Goal: Register for event/course

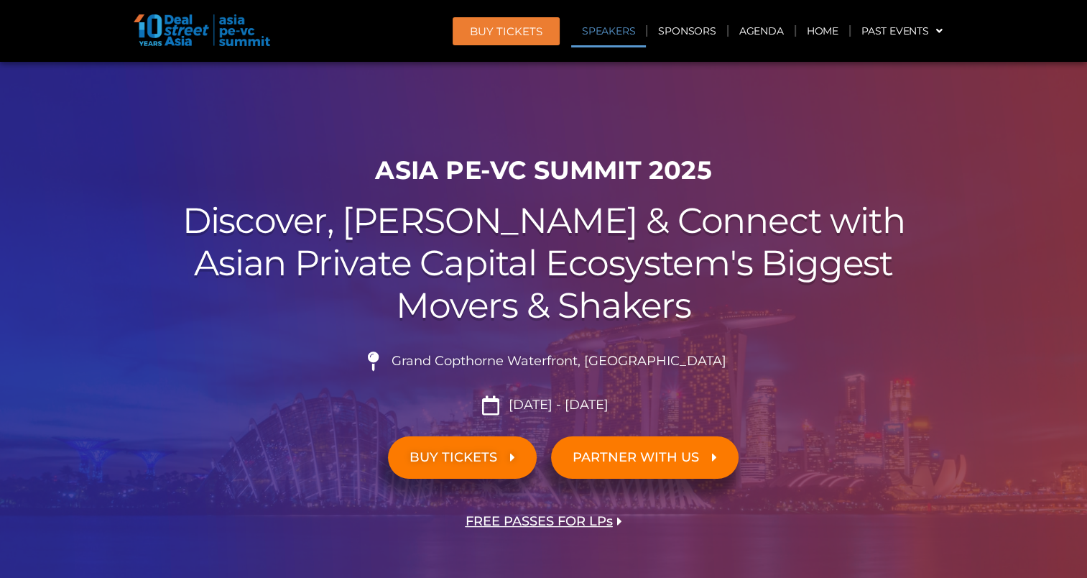
click at [629, 39] on link "Speakers" at bounding box center [608, 30] width 75 height 33
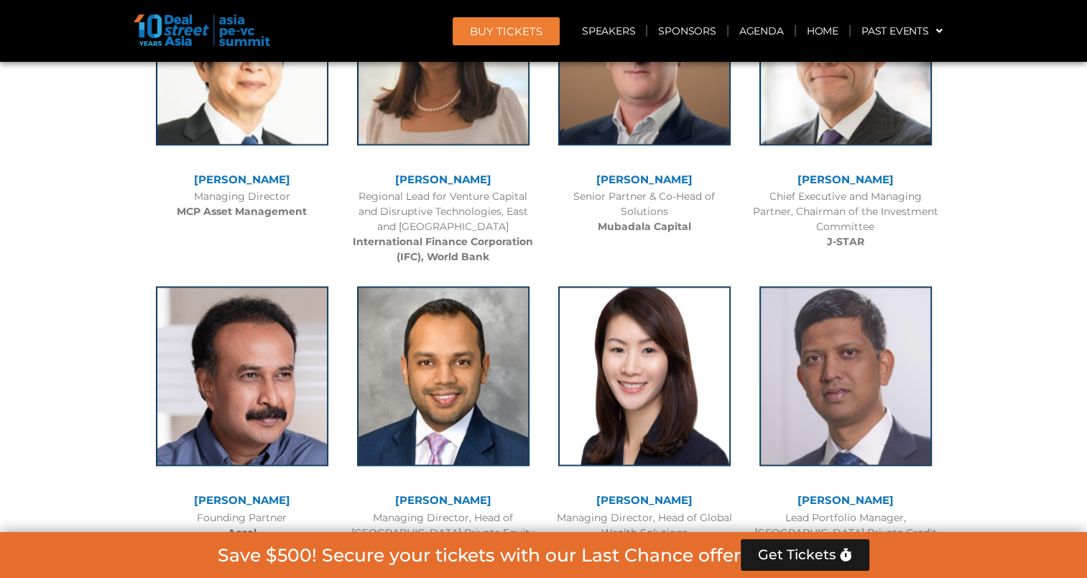
scroll to position [2062, 0]
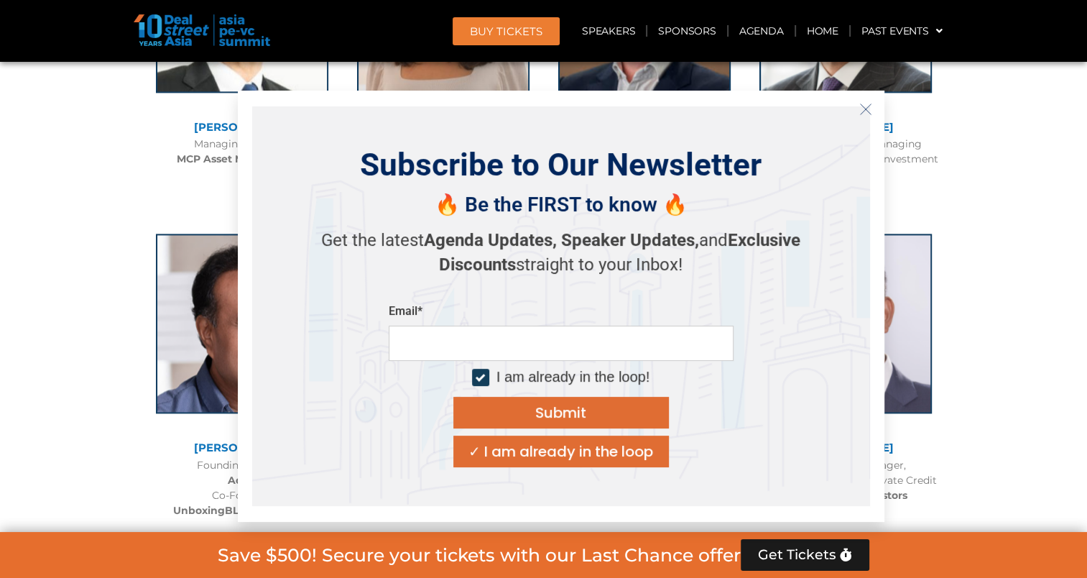
click at [867, 112] on icon "Close" at bounding box center [865, 109] width 13 height 13
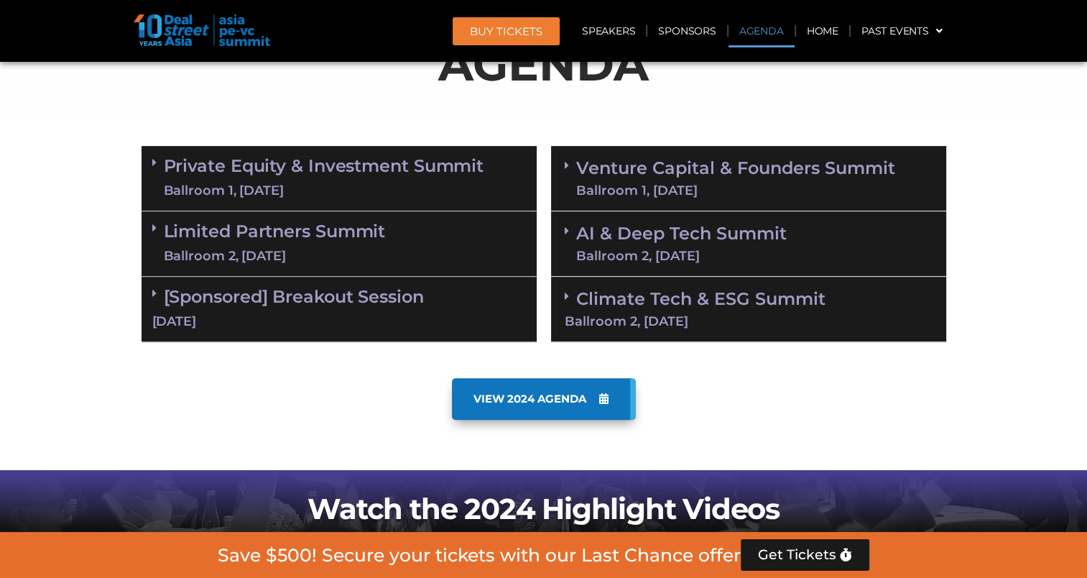
scroll to position [790, 0]
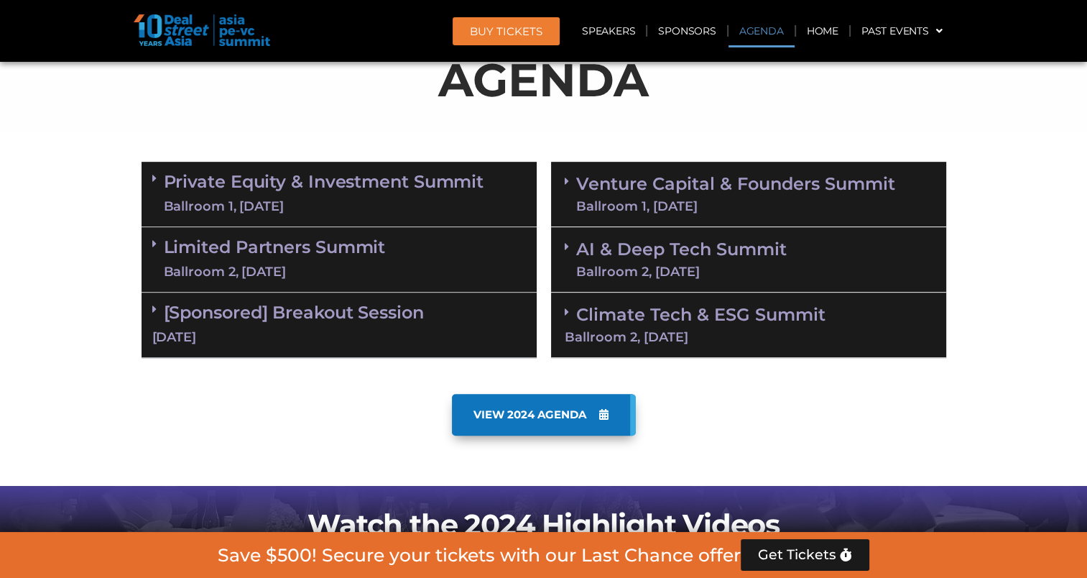
drag, startPoint x: 888, startPoint y: 384, endPoint x: 754, endPoint y: 418, distance: 138.4
click at [754, 418] on div "VIEW 2024 AGENDA" at bounding box center [544, 415] width 805 height 42
click at [754, 417] on div "VIEW 2024 AGENDA" at bounding box center [544, 415] width 805 height 42
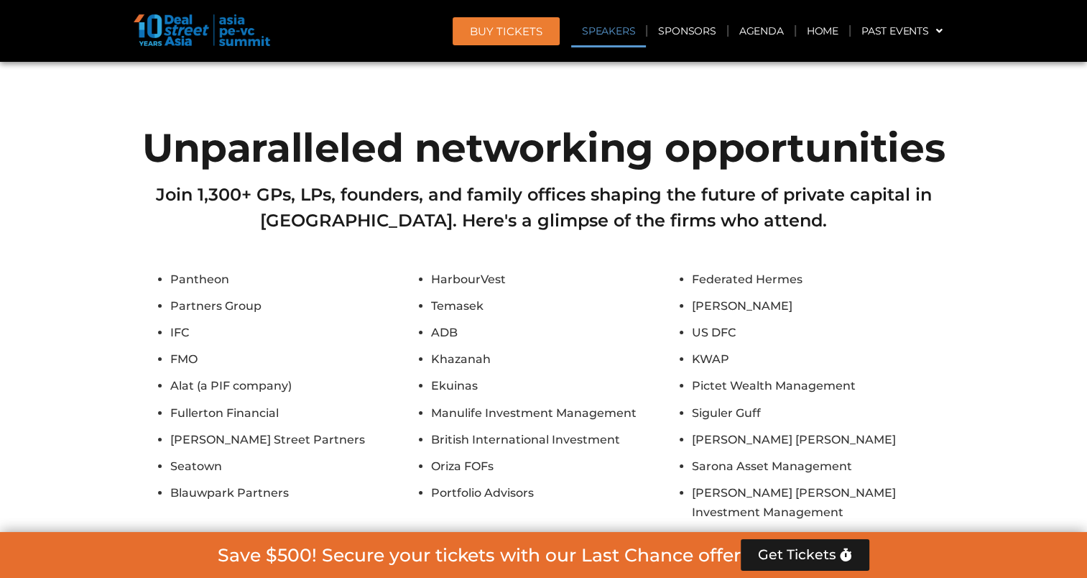
scroll to position [10839, 0]
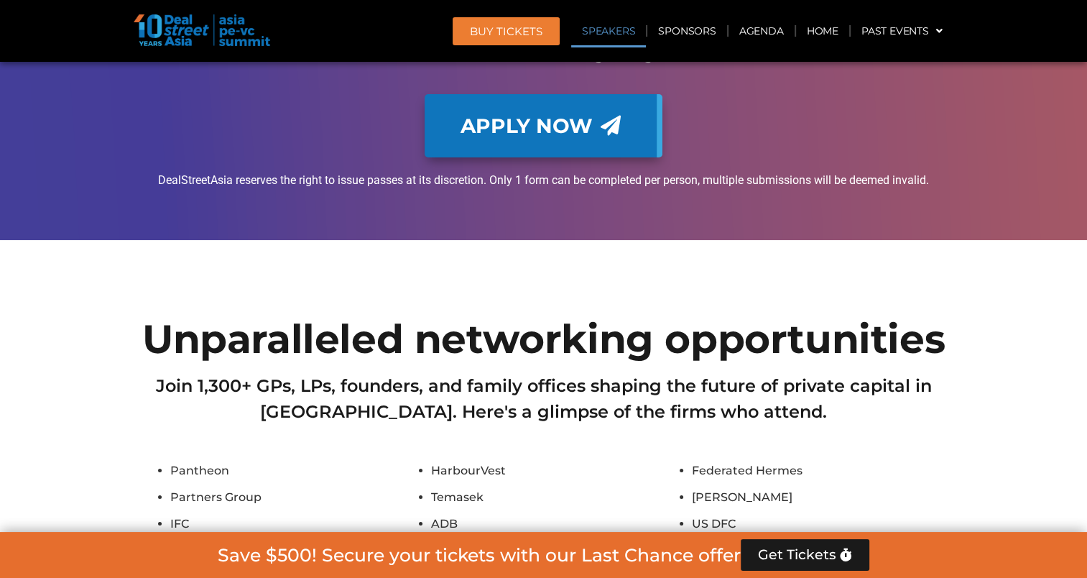
click at [911, 461] on li "Federated Hermes" at bounding box center [819, 470] width 254 height 19
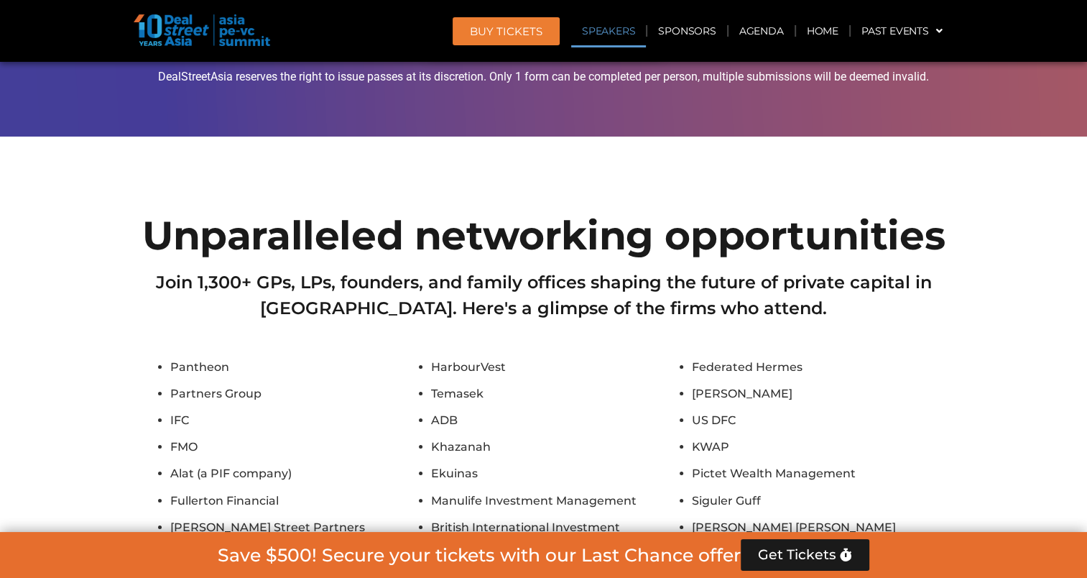
scroll to position [10983, 0]
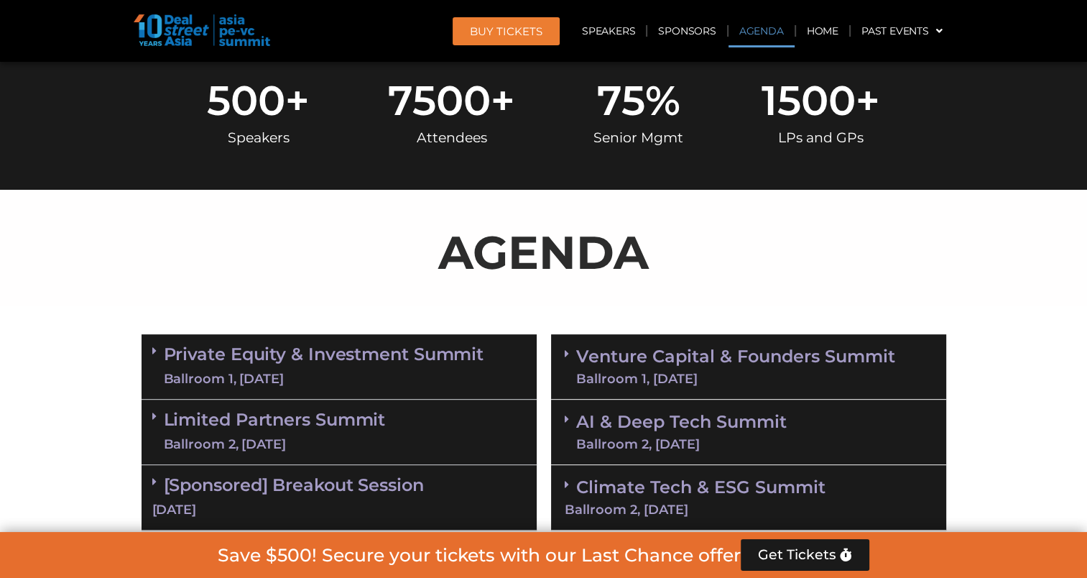
scroll to position [706, 0]
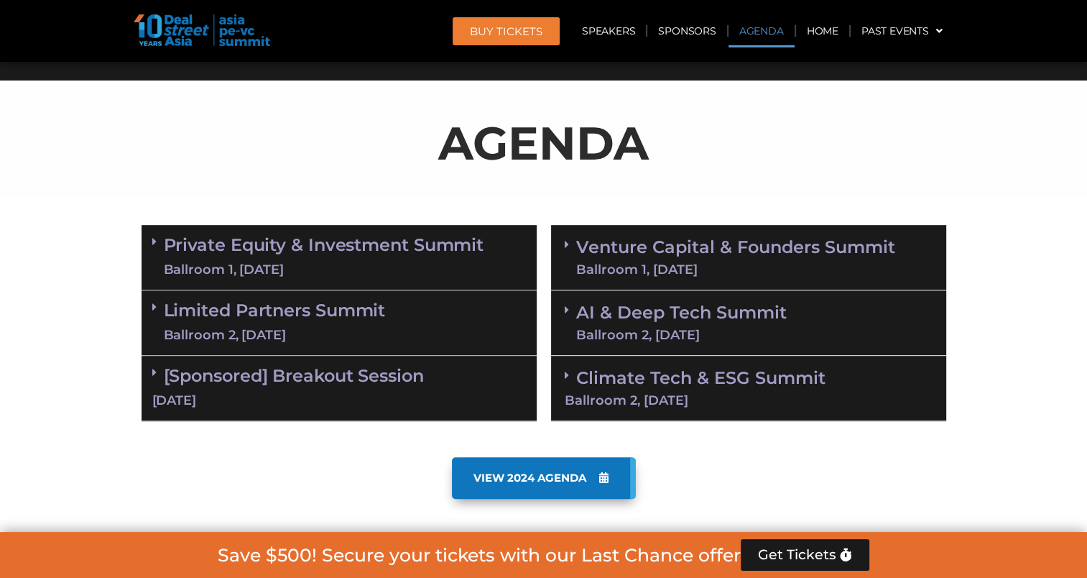
scroll to position [719, 0]
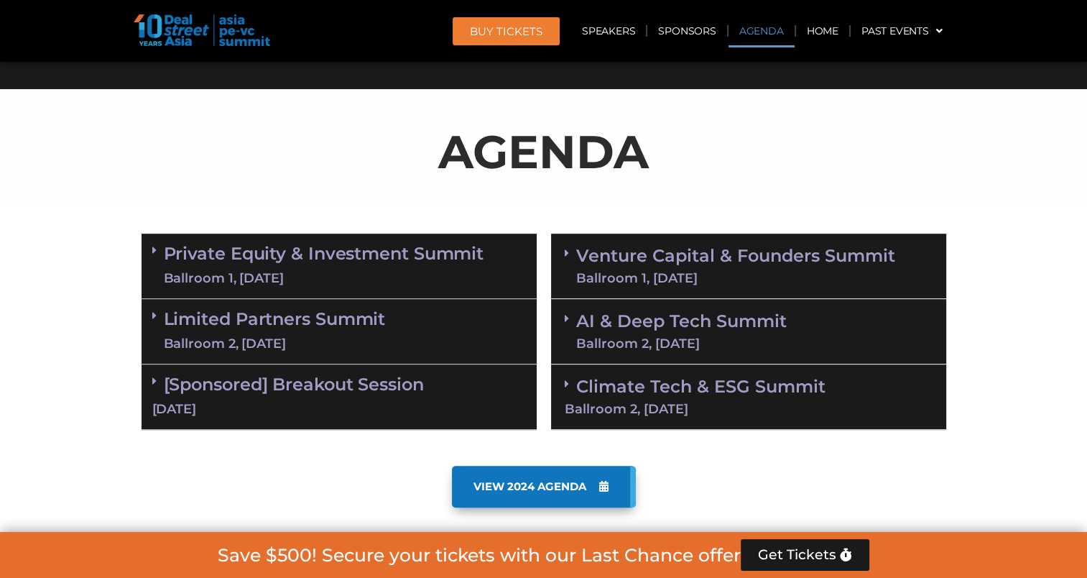
click at [325, 331] on link "Limited Partners [GEOGRAPHIC_DATA] 2, [DATE]" at bounding box center [275, 331] width 222 height 43
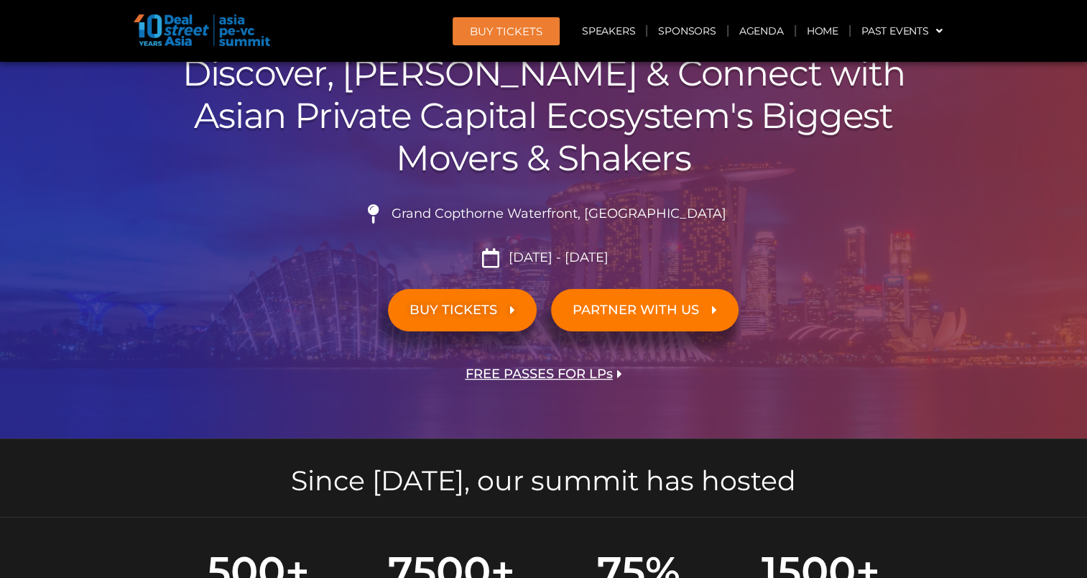
scroll to position [0, 0]
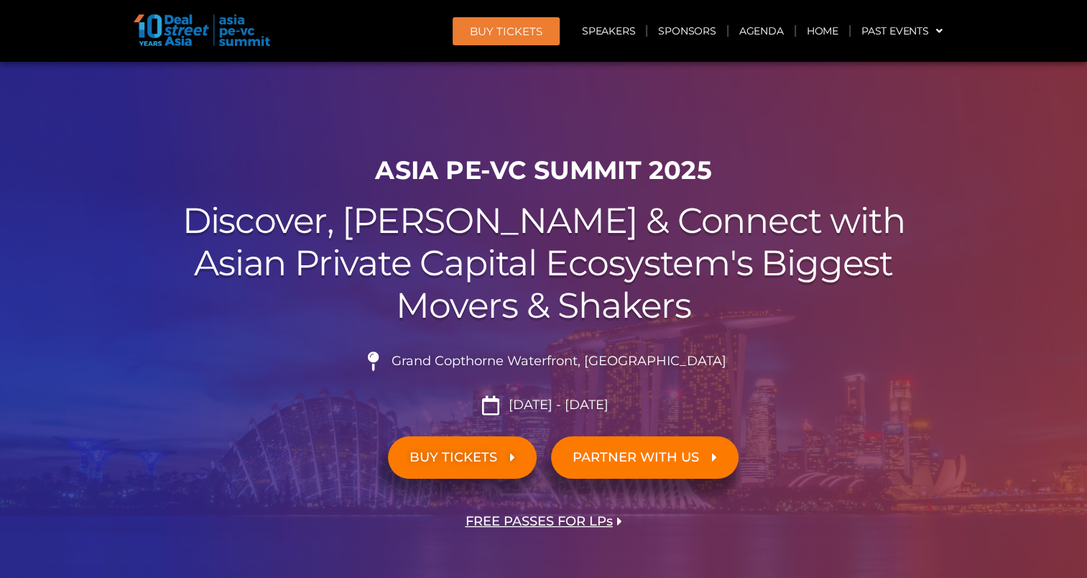
click at [316, 358] on li "Grand Copthorne Waterfront, [GEOGRAPHIC_DATA]​" at bounding box center [544, 367] width 805 height 32
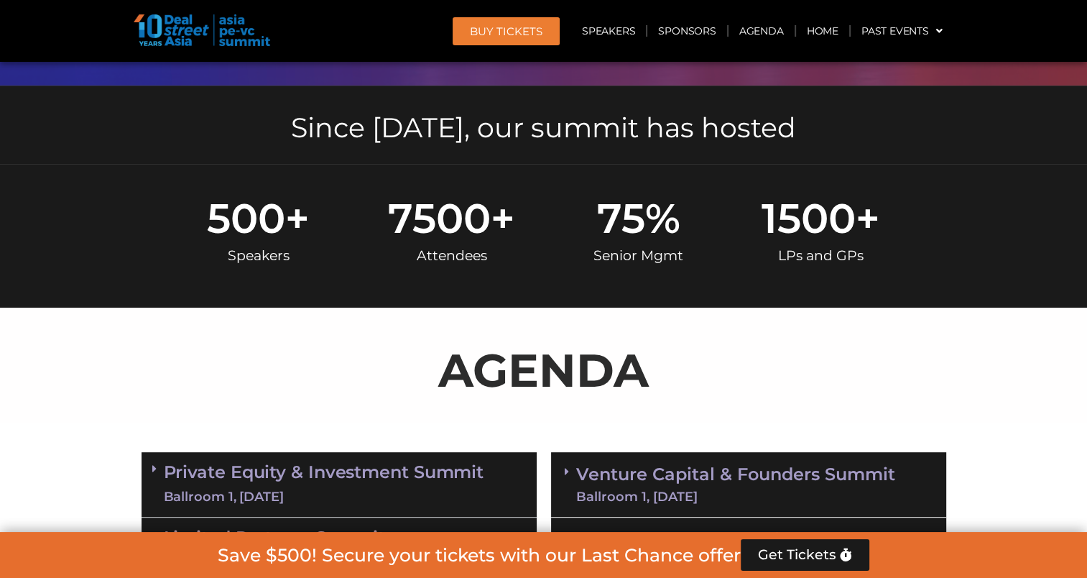
scroll to position [503, 0]
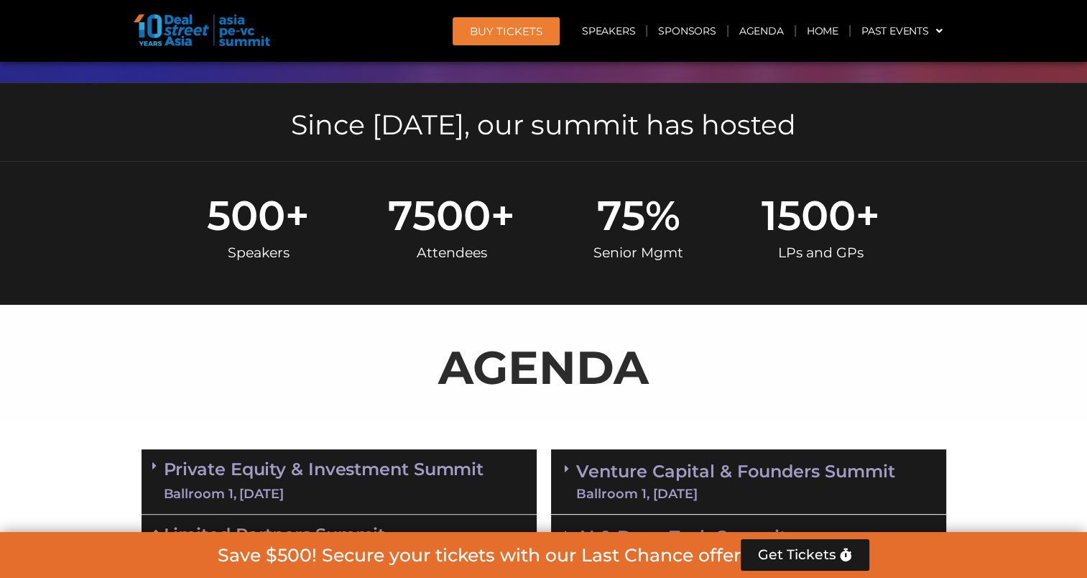
click at [471, 313] on div at bounding box center [544, 314] width 805 height 7
